Goal: Information Seeking & Learning: Learn about a topic

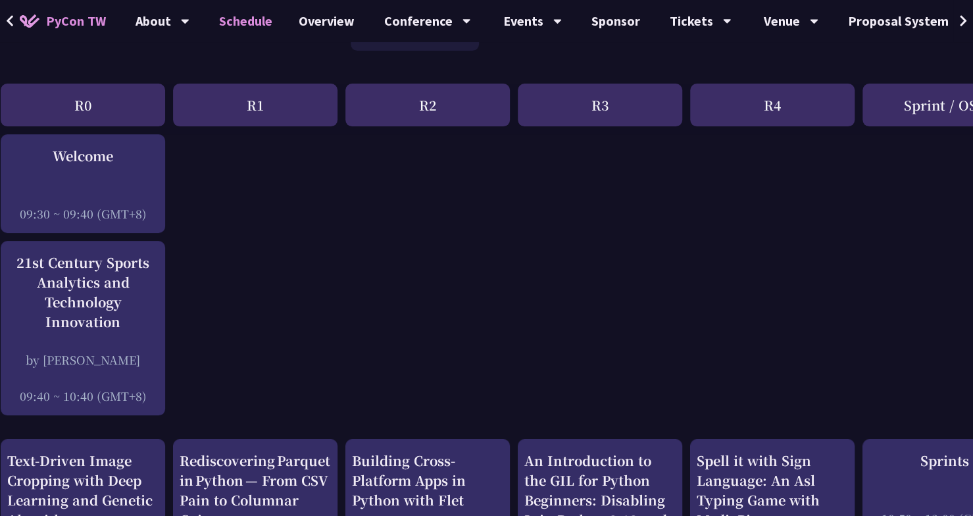
scroll to position [0, 12]
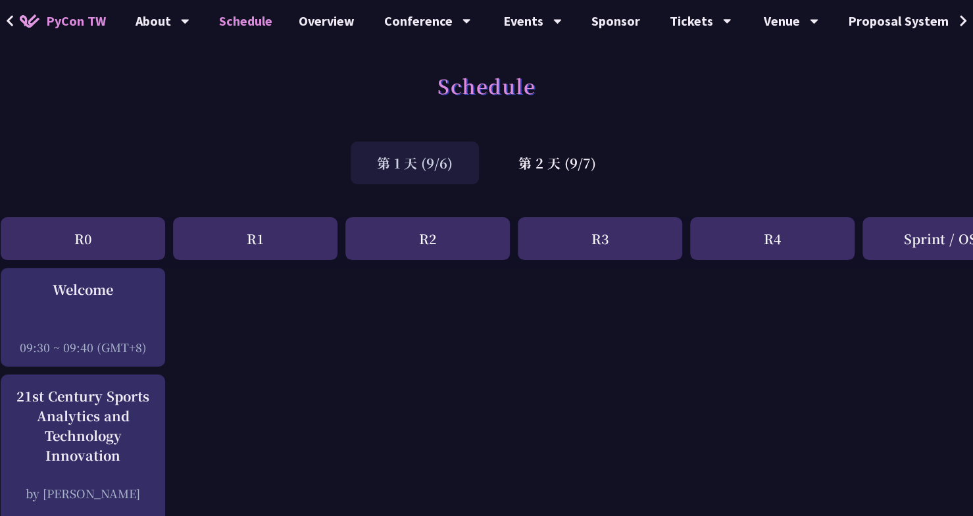
drag, startPoint x: 0, startPoint y: 0, endPoint x: 645, endPoint y: 323, distance: 721.6
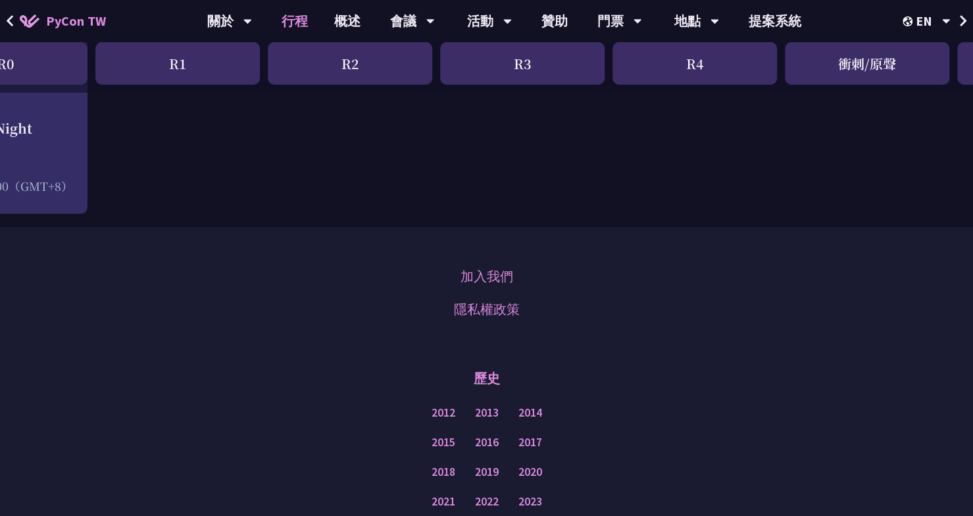
scroll to position [2193, 90]
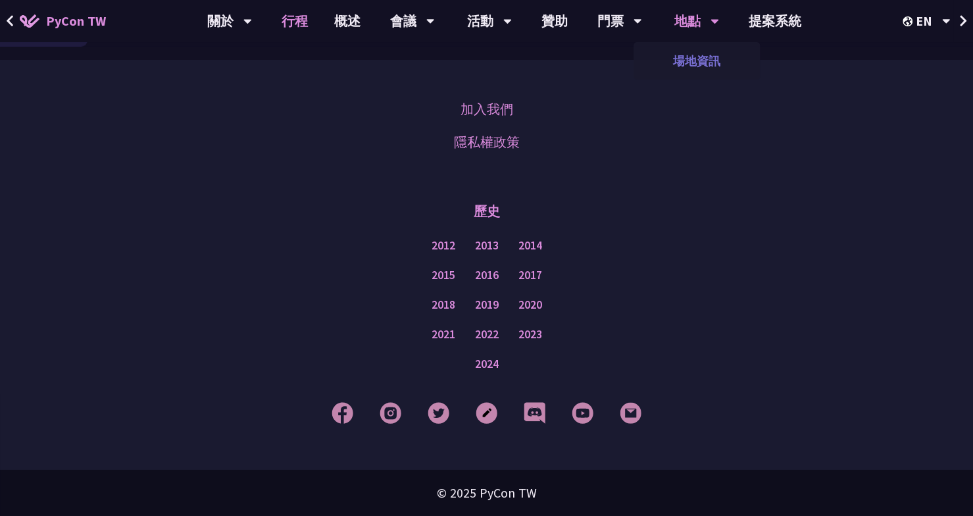
click at [703, 59] on font "場地資訊" at bounding box center [696, 60] width 47 height 15
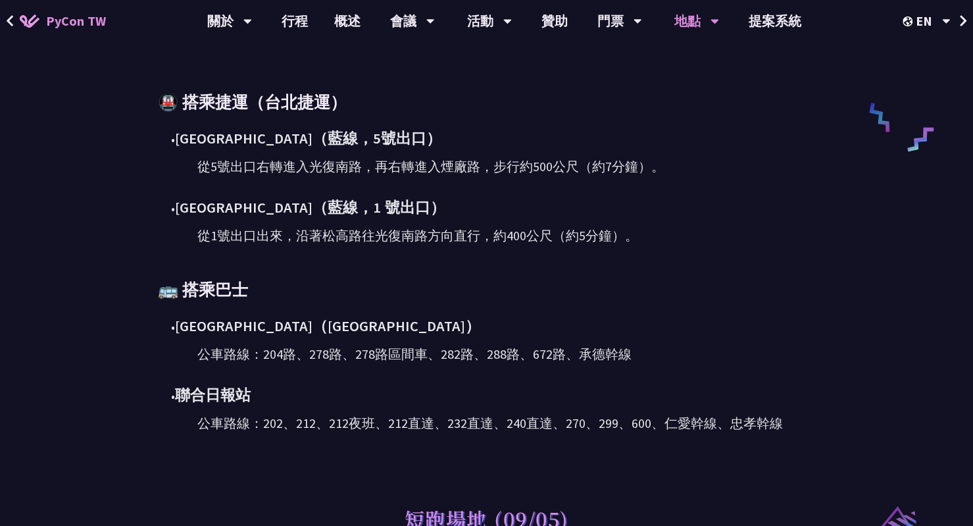
scroll to position [641, 0]
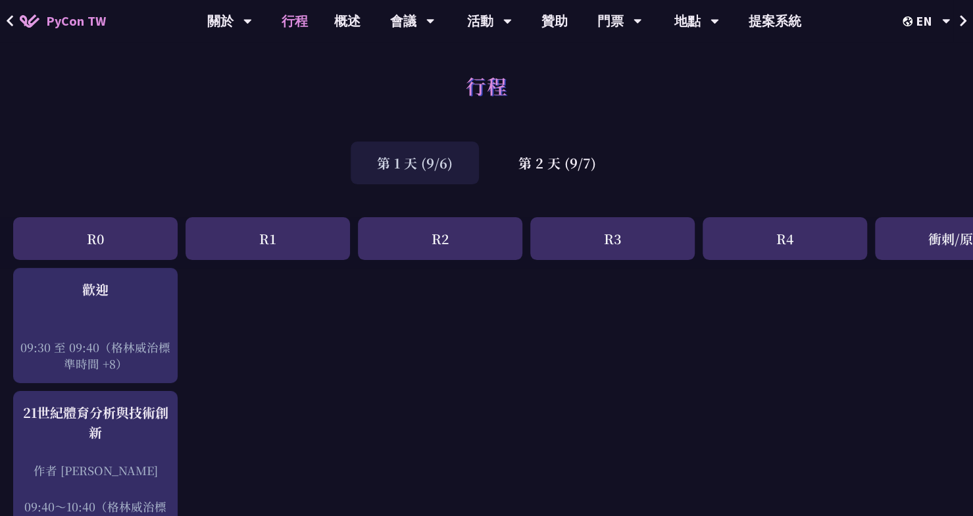
click at [251, 245] on div "R1" at bounding box center [268, 238] width 164 height 43
click at [567, 164] on font "第 2 天 (9/7)" at bounding box center [557, 162] width 78 height 19
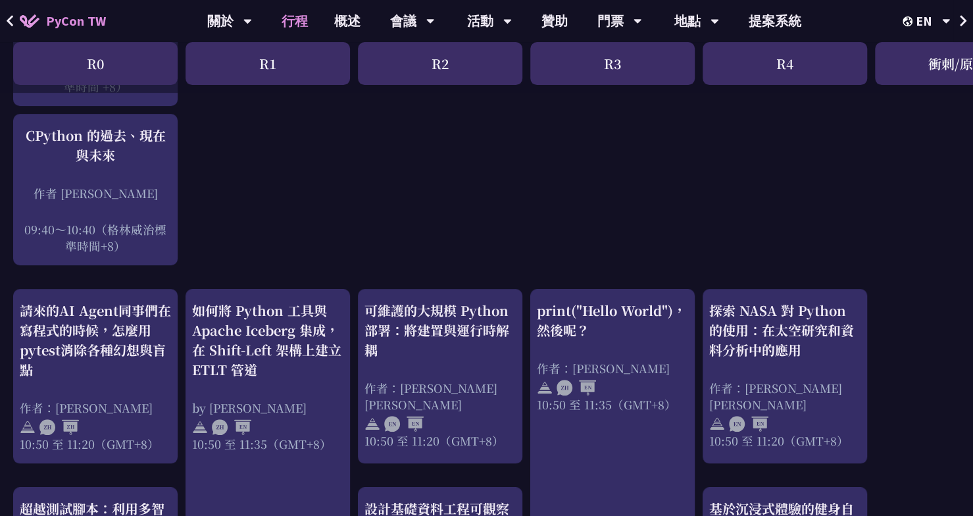
scroll to position [279, 0]
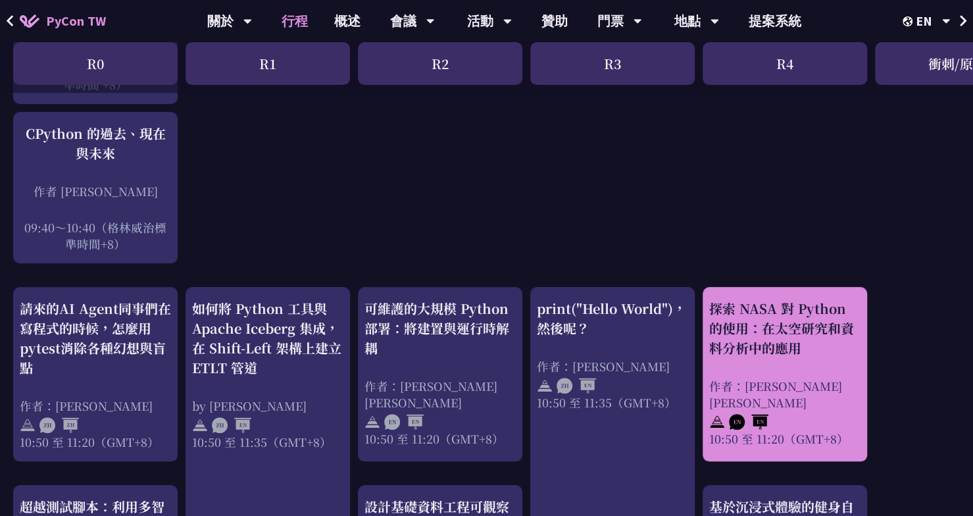
click at [772, 347] on font "探索 NASA 對 Python 的使用：在太空研究和資料分析中的應用" at bounding box center [781, 328] width 145 height 59
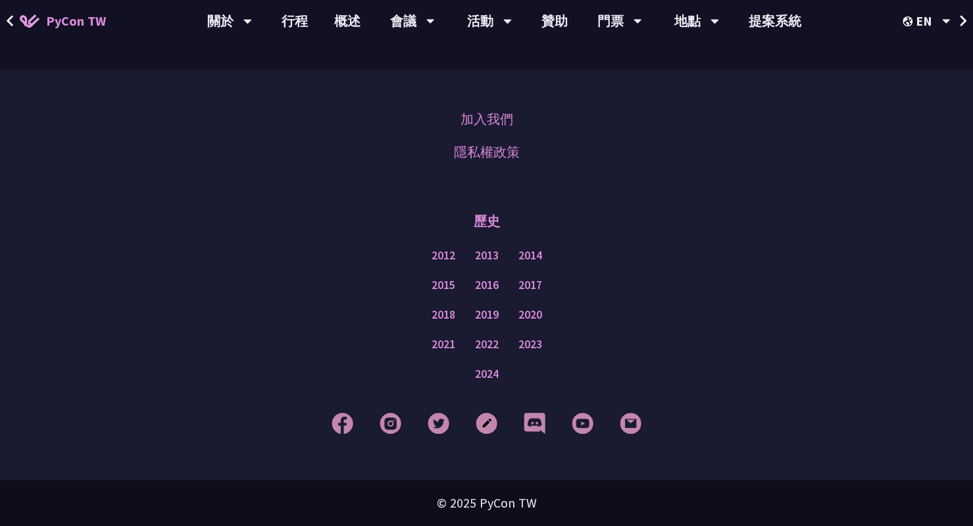
scroll to position [938, 0]
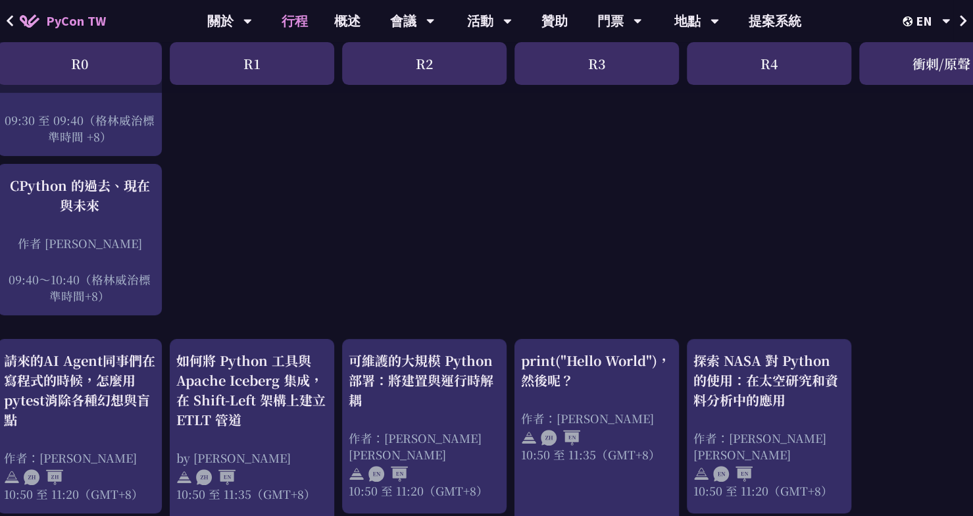
scroll to position [0, 16]
